Goal: Information Seeking & Learning: Check status

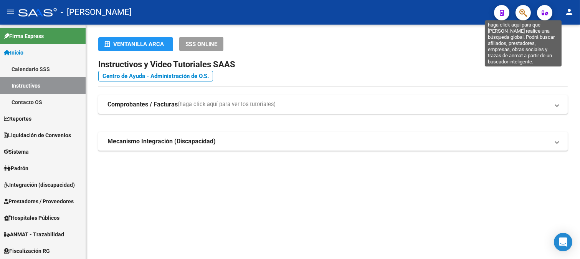
click at [520, 15] on icon "button" at bounding box center [523, 12] width 8 height 9
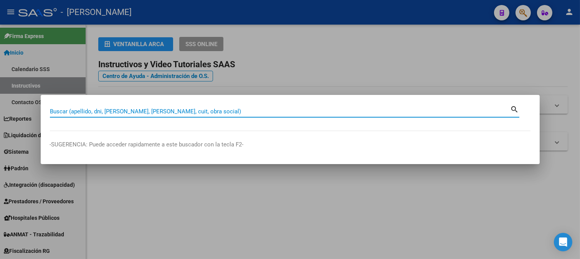
paste input "20420009446"
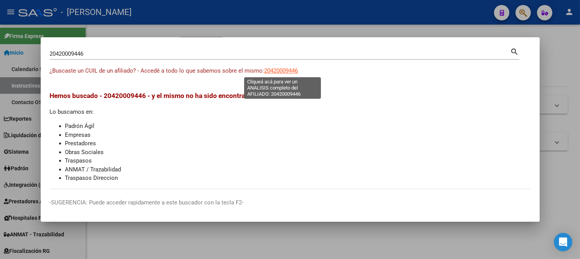
click at [288, 71] on span "20420009446" at bounding box center [281, 70] width 34 height 7
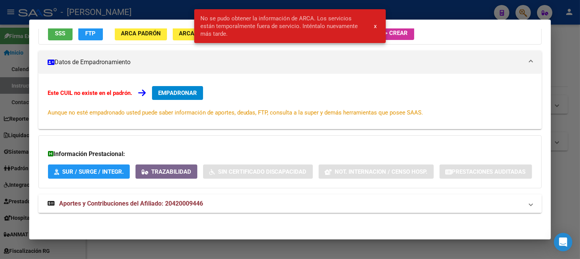
click at [181, 206] on span "Aportes y Contribuciones del Afiliado: 20420009446" at bounding box center [131, 202] width 144 height 7
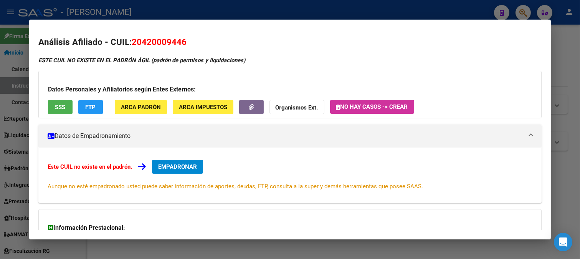
drag, startPoint x: 143, startPoint y: 41, endPoint x: 180, endPoint y: 46, distance: 37.2
click at [180, 46] on span "20420009446" at bounding box center [159, 42] width 55 height 10
copy span "42000944"
click at [247, 4] on div at bounding box center [290, 129] width 580 height 259
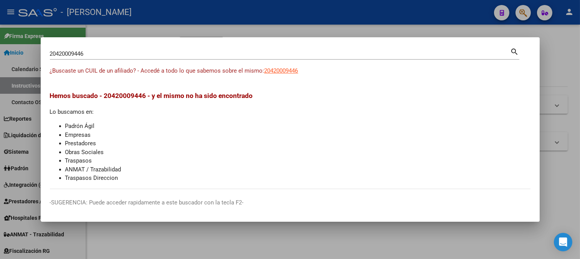
click at [150, 56] on input "20420009446" at bounding box center [280, 53] width 460 height 7
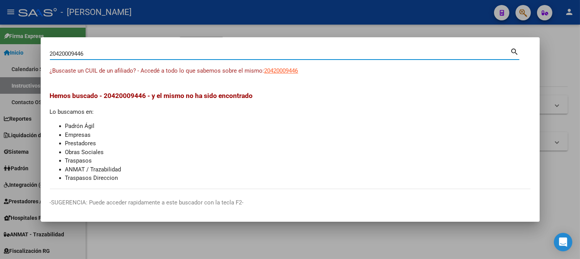
click at [150, 56] on input "20420009446" at bounding box center [280, 53] width 460 height 7
paste input "7439150497"
type input "27439150497"
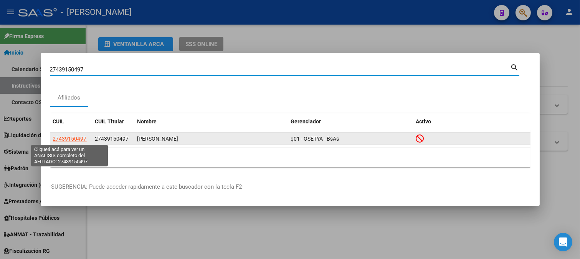
click at [72, 135] on span "27439150497" at bounding box center [70, 138] width 34 height 6
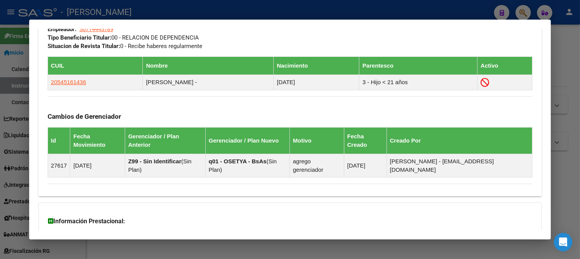
scroll to position [489, 0]
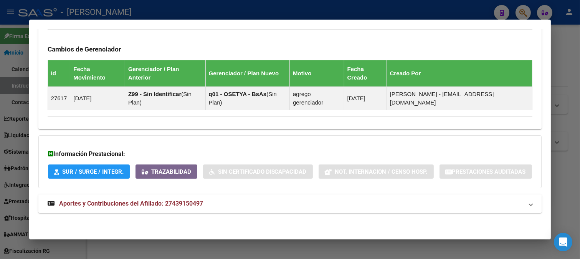
click at [204, 204] on mat-panel-title "Aportes y Contribuciones del Afiliado: 27439150497" at bounding box center [286, 203] width 476 height 9
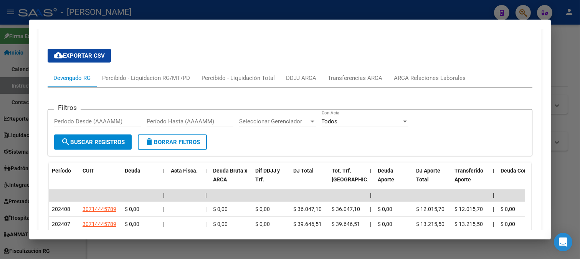
scroll to position [681, 0]
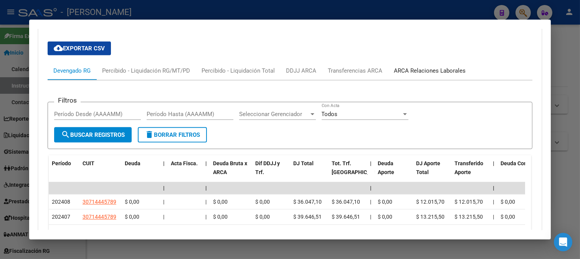
click at [433, 75] on div "ARCA Relaciones Laborales" at bounding box center [430, 70] width 72 height 8
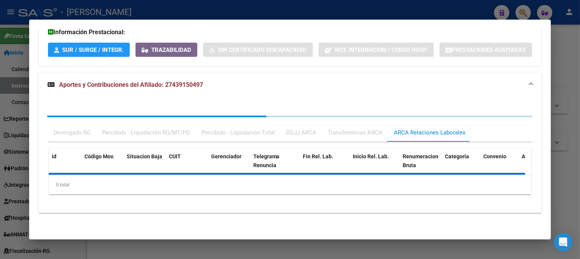
scroll to position [647, 0]
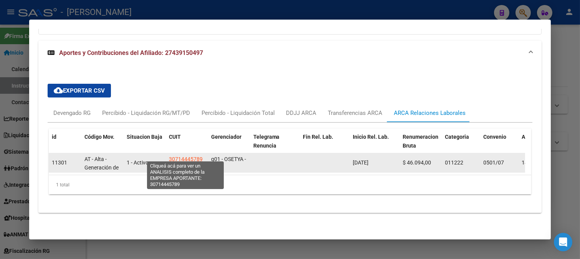
click at [193, 157] on span "30714445789" at bounding box center [186, 159] width 34 height 6
type textarea "30714445789"
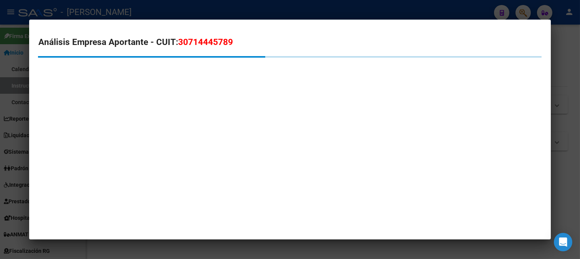
click at [207, 44] on span "30714445789" at bounding box center [205, 42] width 55 height 10
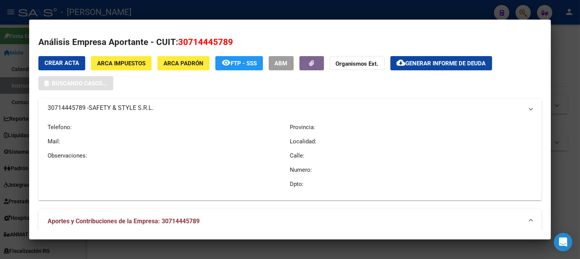
copy span "30714445789"
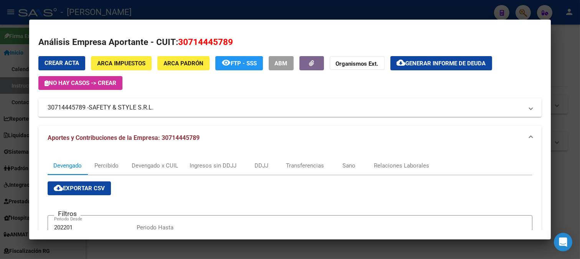
click at [439, 30] on mat-dialog-content "Análisis Empresa Aportante - CUIT: 30714445789 Crear Acta ARCA Impuestos ARCA P…" at bounding box center [290, 129] width 522 height 201
click at [371, 14] on div at bounding box center [290, 129] width 580 height 259
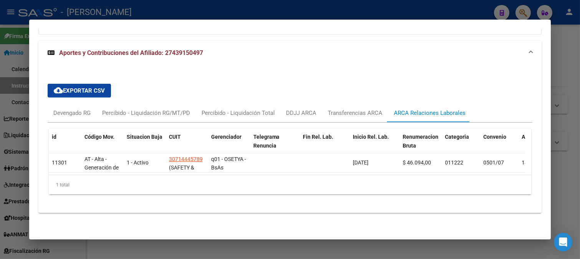
click at [209, 8] on div at bounding box center [290, 129] width 580 height 259
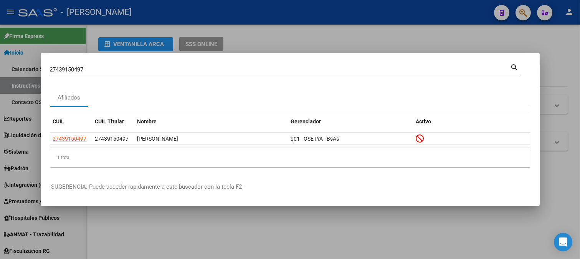
click at [97, 72] on input "27439150497" at bounding box center [280, 69] width 460 height 7
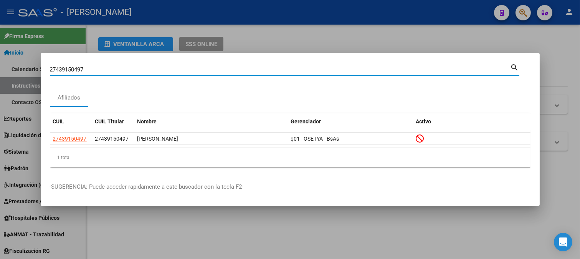
click at [97, 72] on input "27439150497" at bounding box center [280, 69] width 460 height 7
paste input "0839848"
type input "20839848"
